Goal: Communication & Community: Answer question/provide support

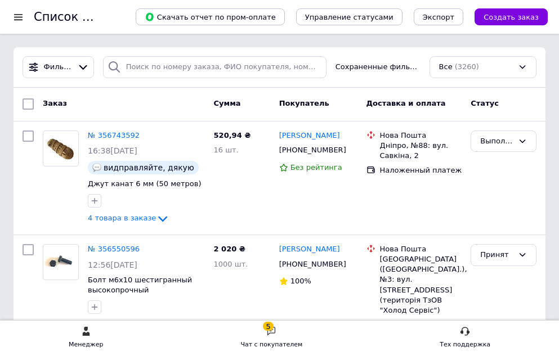
click at [275, 339] on div "Чат с покупателем" at bounding box center [271, 344] width 62 height 11
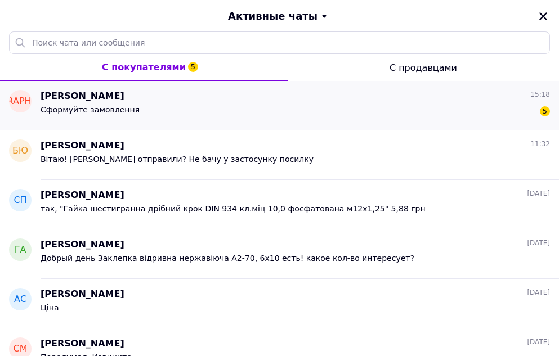
click at [197, 110] on div "Сформуйте замовлення 5" at bounding box center [295, 112] width 509 height 18
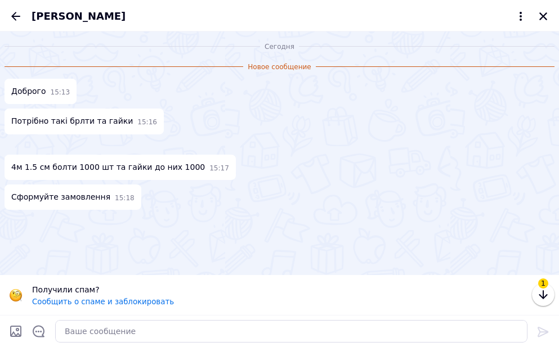
scroll to position [98, 0]
click at [14, 141] on img at bounding box center [9, 145] width 9 height 9
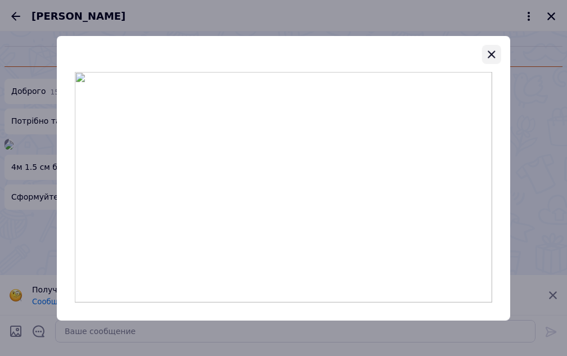
click at [495, 53] on icon "button" at bounding box center [492, 54] width 14 height 14
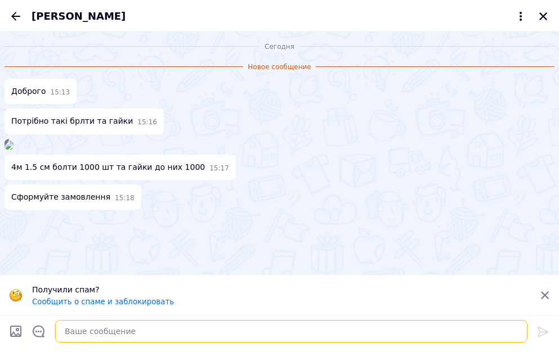
click at [109, 339] on textarea at bounding box center [291, 331] width 472 height 23
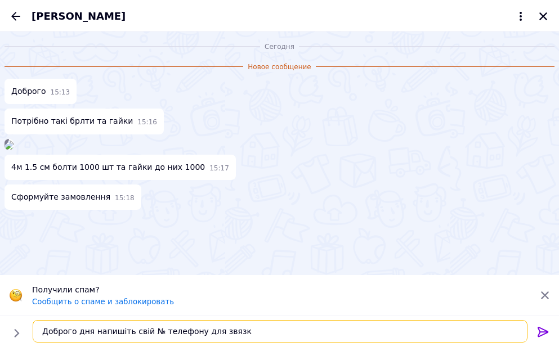
type textarea "Доброго дня напишіть свій № телефону для звязку"
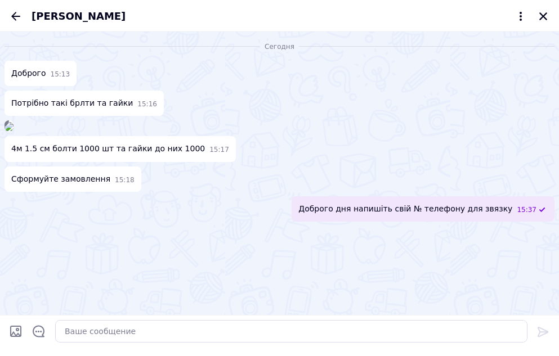
click at [14, 122] on img at bounding box center [9, 126] width 9 height 9
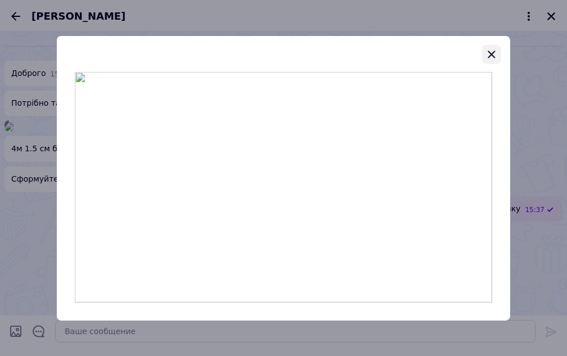
click at [495, 50] on icon "button" at bounding box center [492, 54] width 14 height 14
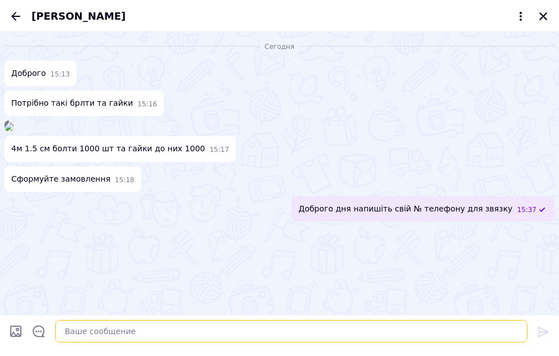
click at [146, 336] on textarea at bounding box center [291, 331] width 472 height 23
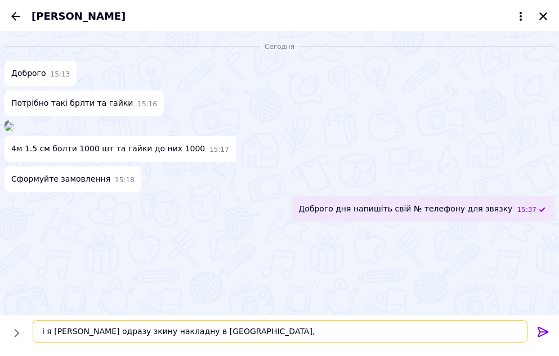
type textarea "і я Вам одразу зкину накладну в месенджер"
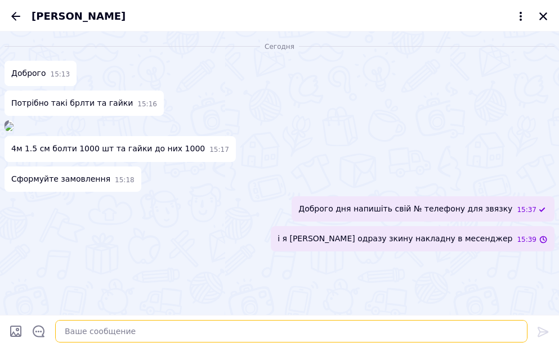
scroll to position [98, 0]
